Goal: Transaction & Acquisition: Purchase product/service

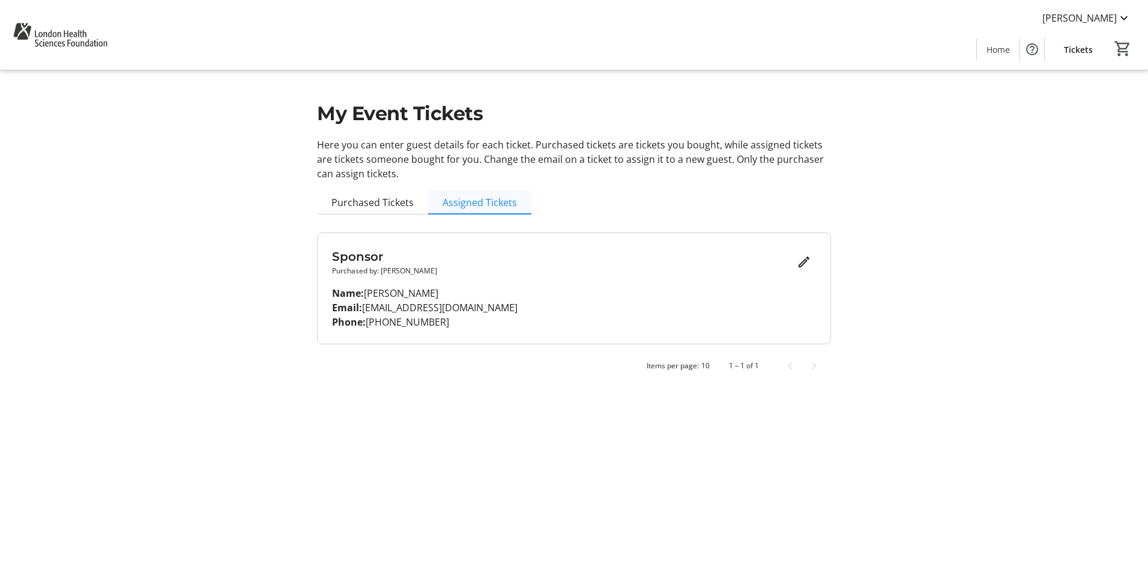
click at [484, 207] on span "Assigned Tickets" at bounding box center [480, 203] width 74 height 10
click at [403, 206] on span "Purchased Tickets" at bounding box center [372, 203] width 82 height 10
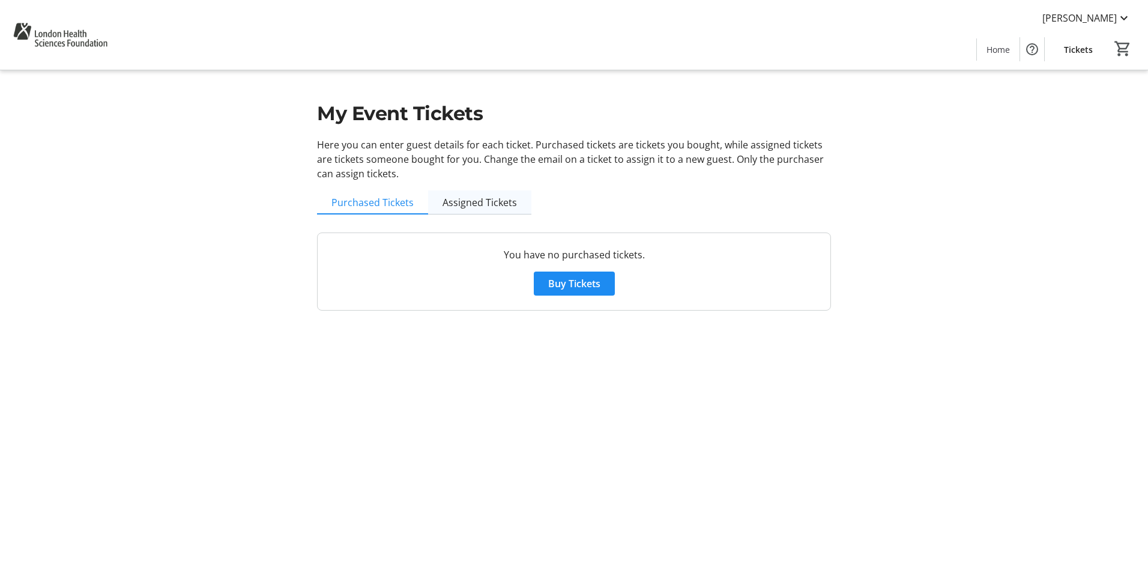
click at [467, 202] on span "Assigned Tickets" at bounding box center [480, 203] width 74 height 10
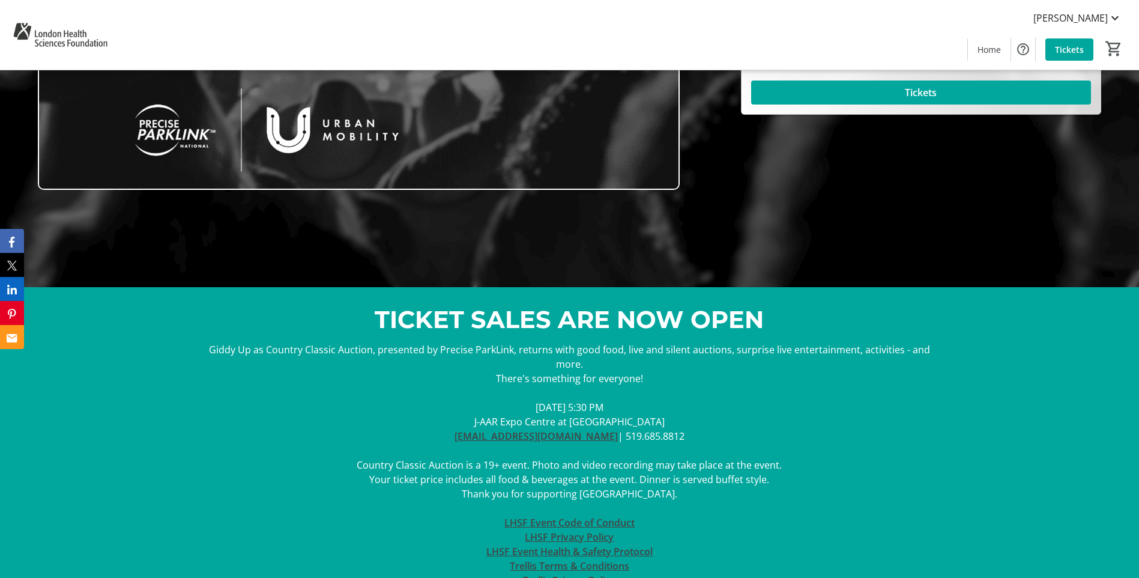
scroll to position [231, 0]
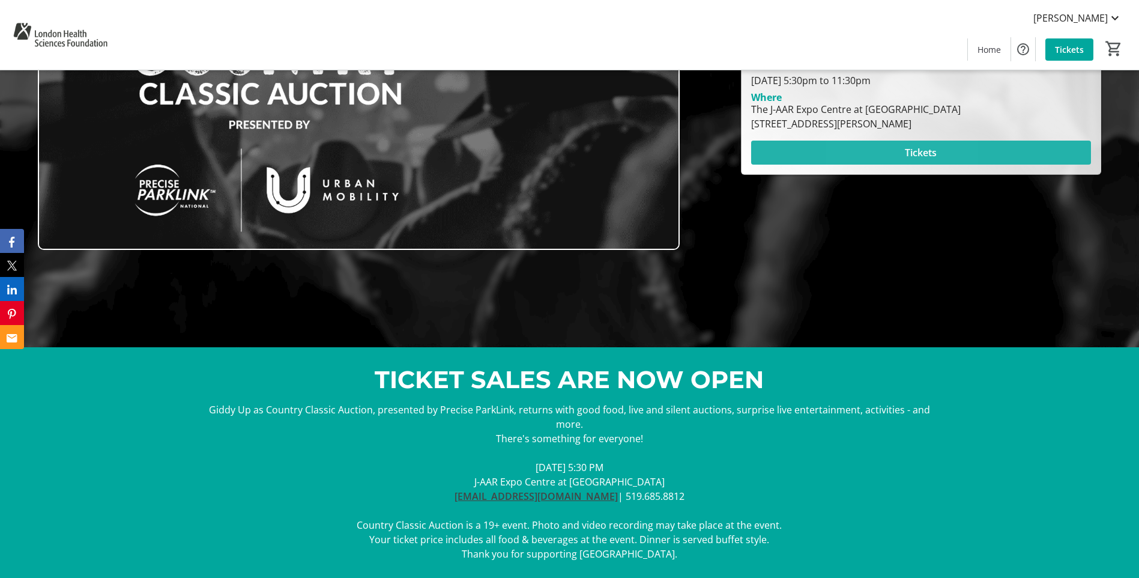
click at [882, 156] on span at bounding box center [921, 152] width 340 height 29
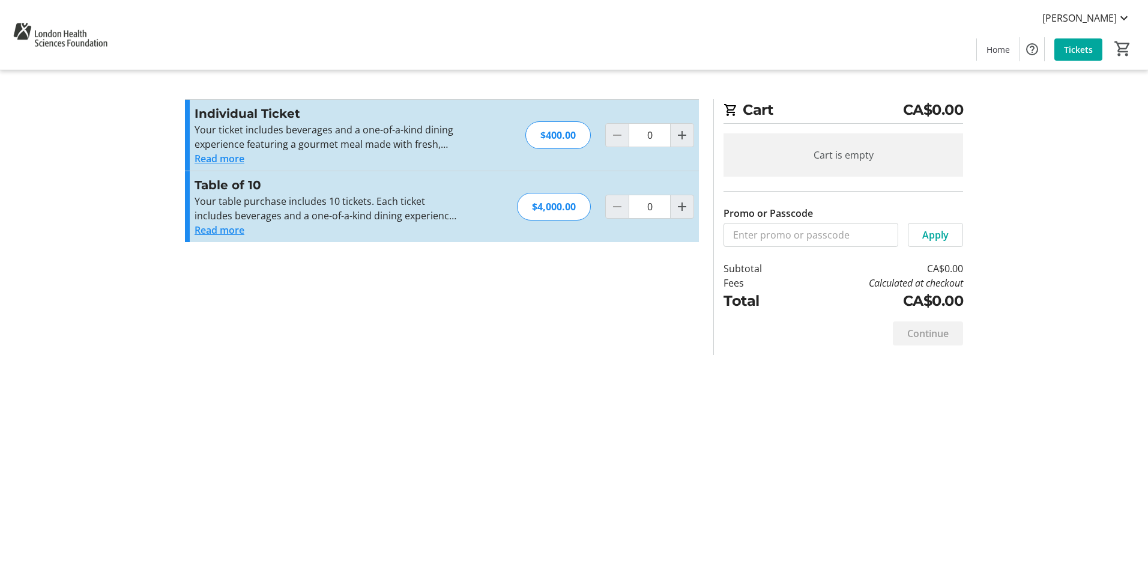
click at [235, 162] on button "Read more" at bounding box center [220, 158] width 50 height 14
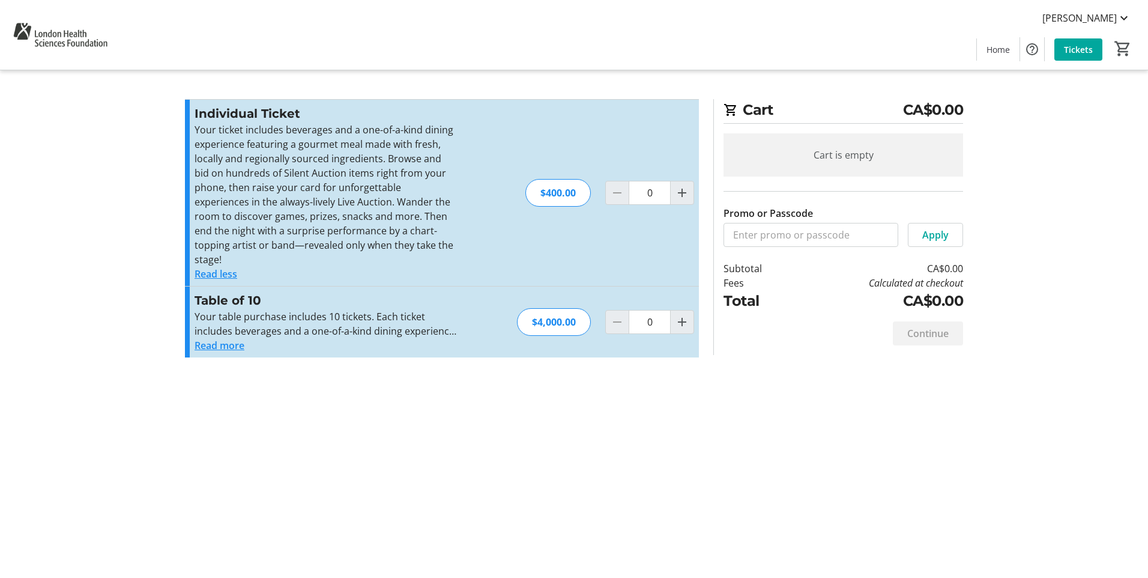
click at [208, 347] on button "Read more" at bounding box center [220, 345] width 50 height 14
